Goal: Information Seeking & Learning: Learn about a topic

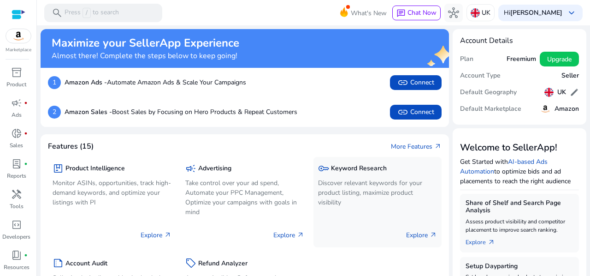
click at [341, 191] on p "Discover relevant keywords for your product listing, maximize product visibility" at bounding box center [377, 192] width 119 height 29
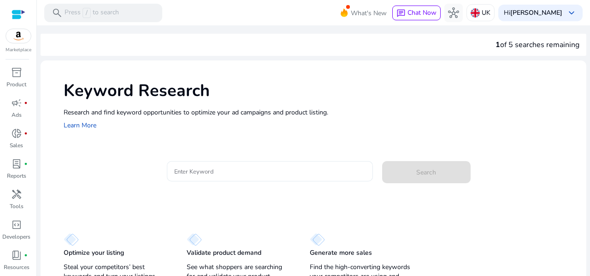
click at [192, 171] on input "Enter Keyword" at bounding box center [269, 171] width 191 height 10
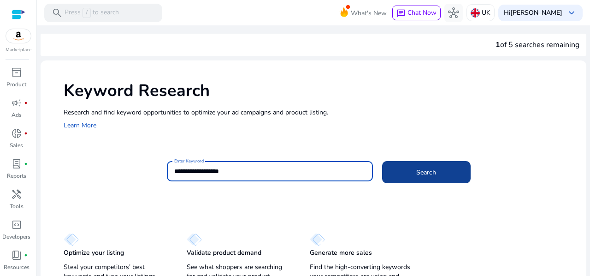
click at [394, 180] on span at bounding box center [426, 172] width 89 height 22
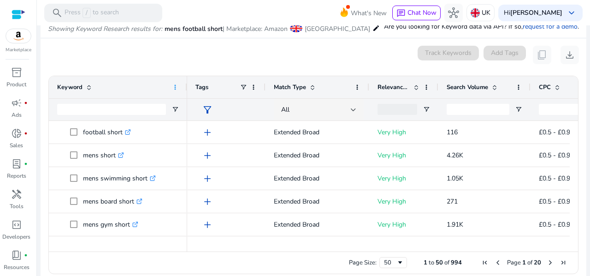
click at [175, 88] on span at bounding box center [175, 86] width 7 height 7
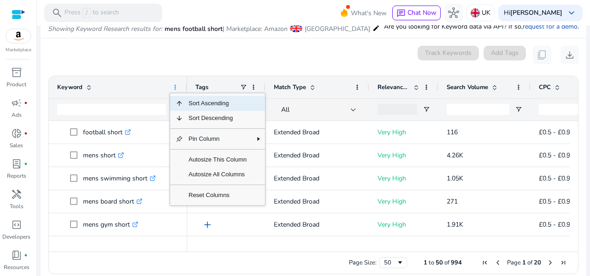
click at [175, 88] on span at bounding box center [175, 86] width 7 height 7
click at [170, 56] on div "0 keyword(s) selected Track Keywords Add Tags content_copy download" at bounding box center [313, 55] width 531 height 18
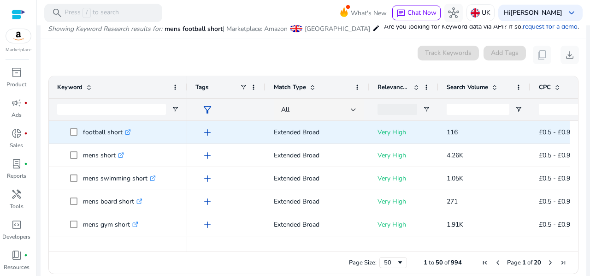
click at [206, 134] on span "add" at bounding box center [207, 132] width 11 height 11
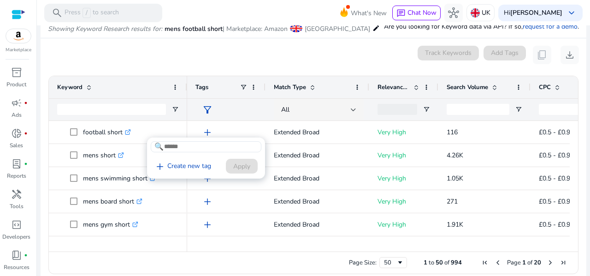
click at [145, 57] on div at bounding box center [295, 138] width 590 height 276
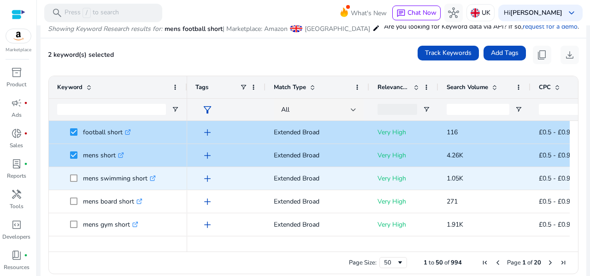
click at [69, 175] on span "mens swimming short .st0{fill:#2c8af8}" at bounding box center [118, 178] width 122 height 19
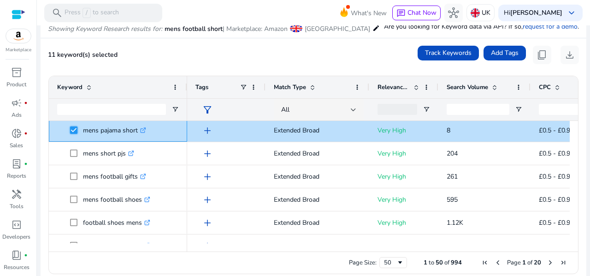
scroll to position [443, 0]
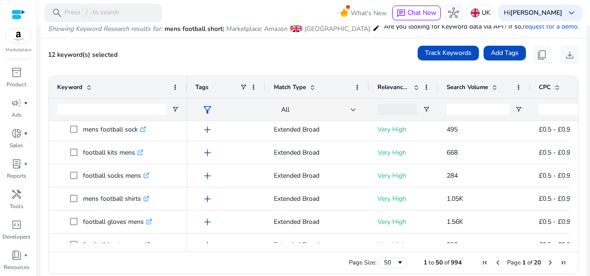
click at [578, 199] on ag-grid-angular "Press SPACE to select this row. Drag here to set row groups Drag here to set co…" at bounding box center [313, 175] width 545 height 208
drag, startPoint x: 575, startPoint y: 199, endPoint x: 575, endPoint y: 205, distance: 6.0
click at [575, 205] on div "Drag here to set row groups Drag here to set column labels Keyword Tags 17" at bounding box center [313, 175] width 530 height 198
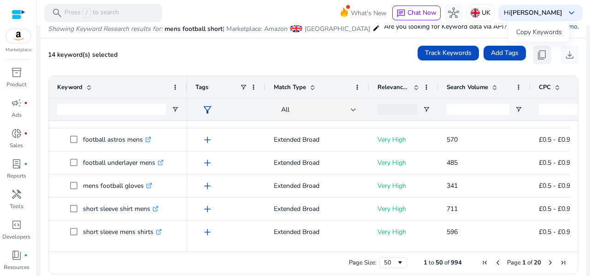
click at [537, 53] on span "content_copy" at bounding box center [542, 54] width 11 height 11
click at [541, 50] on span "content_copy" at bounding box center [542, 54] width 11 height 11
click at [397, 265] on span "Page Size" at bounding box center [400, 262] width 7 height 7
click at [547, 262] on span "Next Page" at bounding box center [550, 262] width 7 height 7
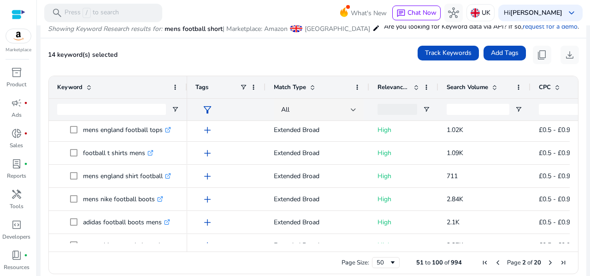
scroll to position [634, 0]
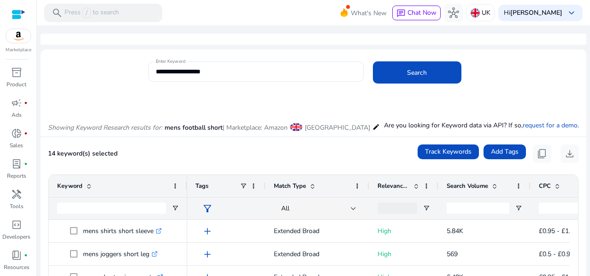
click at [196, 70] on input "**********" at bounding box center [256, 71] width 201 height 10
click at [416, 77] on span at bounding box center [417, 72] width 89 height 22
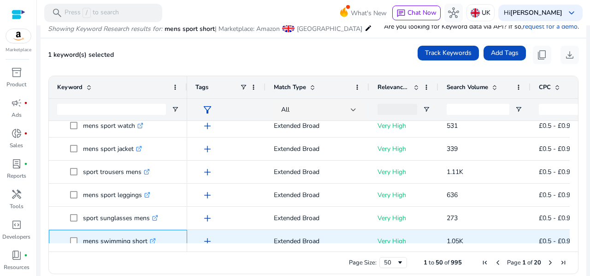
click at [69, 241] on span "mens swimming short .st0{fill:#2c8af8}" at bounding box center [118, 241] width 122 height 19
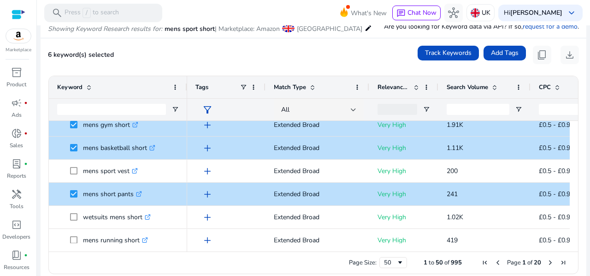
click at [72, 243] on div at bounding box center [118, 247] width 138 height 8
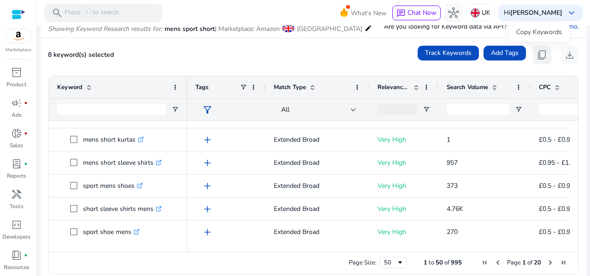
click at [537, 53] on span "content_copy" at bounding box center [542, 54] width 11 height 11
click at [537, 55] on span "content_copy" at bounding box center [542, 54] width 11 height 11
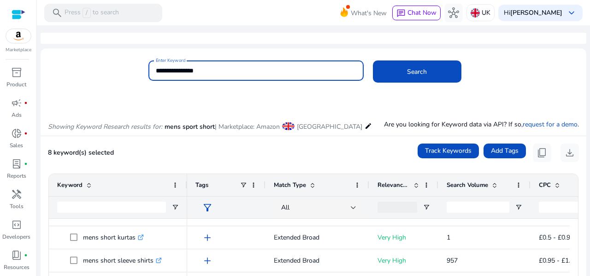
click at [188, 69] on input "**********" at bounding box center [256, 70] width 201 height 10
type input "**********"
click at [373, 60] on button "Search" at bounding box center [417, 71] width 89 height 22
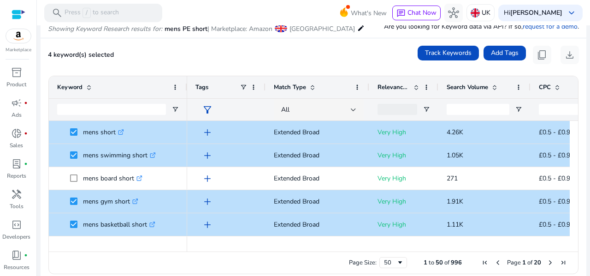
drag, startPoint x: 571, startPoint y: 125, endPoint x: 572, endPoint y: 132, distance: 7.5
click at [572, 132] on div at bounding box center [574, 182] width 8 height 122
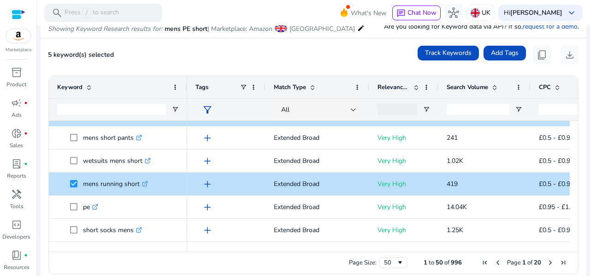
drag, startPoint x: 576, startPoint y: 137, endPoint x: 576, endPoint y: 143, distance: 6.9
click at [576, 143] on ag-grid-angular "Press SPACE to select this row. Drag here to set row groups Drag here to set co…" at bounding box center [313, 175] width 545 height 208
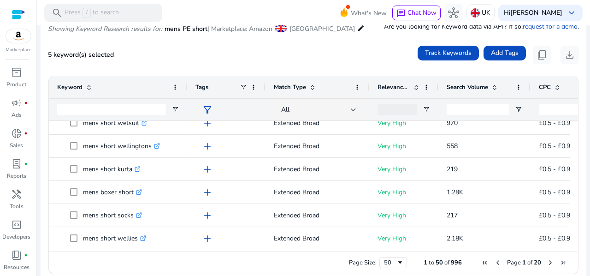
scroll to position [251, 0]
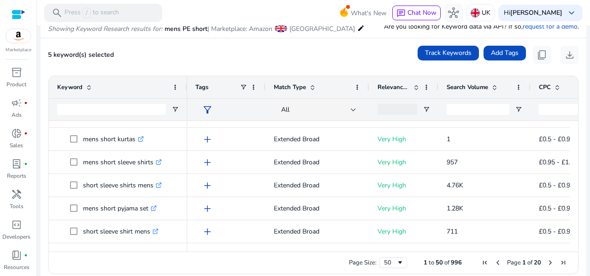
scroll to position [498, 0]
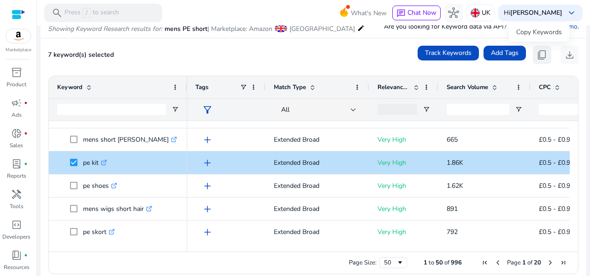
click at [541, 52] on span "content_copy" at bounding box center [542, 54] width 11 height 11
click at [547, 265] on span "Next Page" at bounding box center [550, 262] width 7 height 7
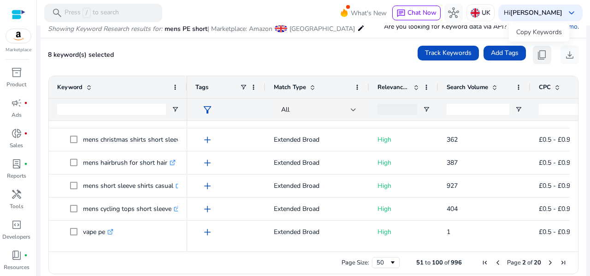
click at [537, 52] on span "content_copy" at bounding box center [542, 54] width 11 height 11
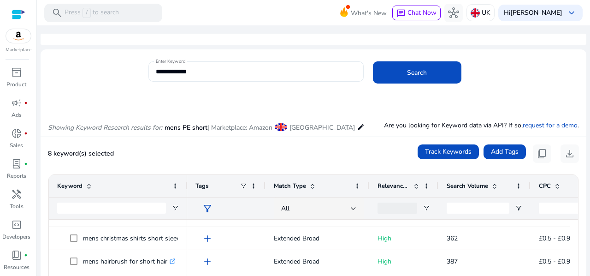
click at [183, 72] on input "**********" at bounding box center [256, 71] width 201 height 10
click at [199, 78] on div "**********" at bounding box center [256, 71] width 201 height 20
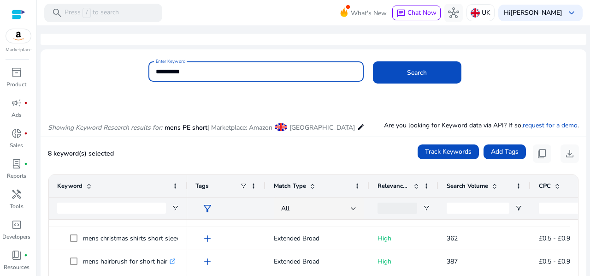
click at [199, 72] on input "**********" at bounding box center [256, 71] width 201 height 10
type input "**********"
click at [373, 61] on button "Search" at bounding box center [417, 72] width 89 height 22
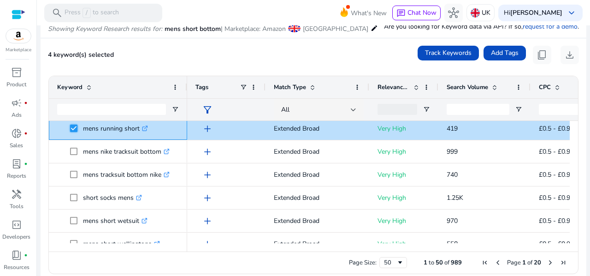
scroll to position [353, 0]
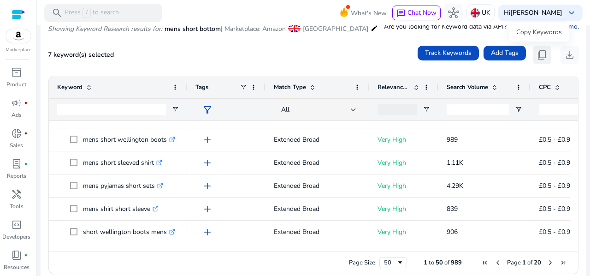
click at [539, 52] on span "content_copy" at bounding box center [542, 54] width 11 height 11
click at [537, 49] on span "content_copy" at bounding box center [542, 54] width 11 height 11
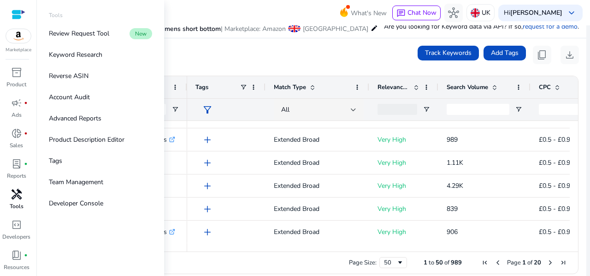
click at [14, 199] on span "handyman" at bounding box center [16, 194] width 11 height 11
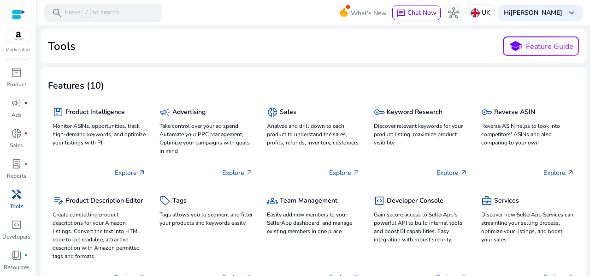
click at [352, 46] on div "Tools school Feature Guide" at bounding box center [313, 45] width 531 height 19
